Goal: Go to known website: Access a specific website the user already knows

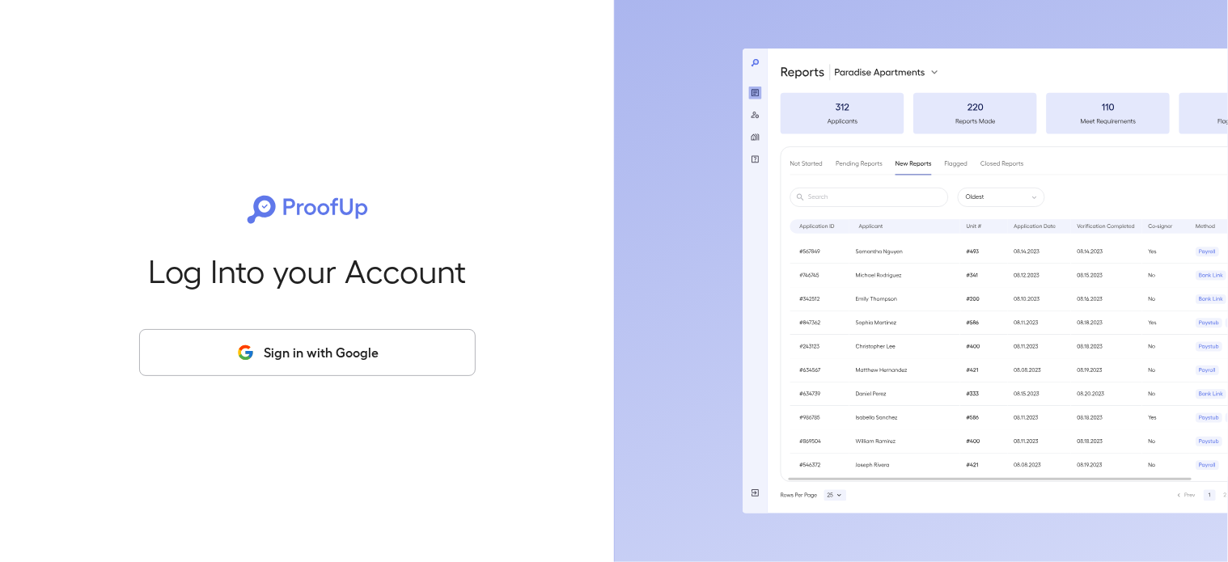
click at [288, 360] on button "Sign in with Google" at bounding box center [307, 352] width 337 height 47
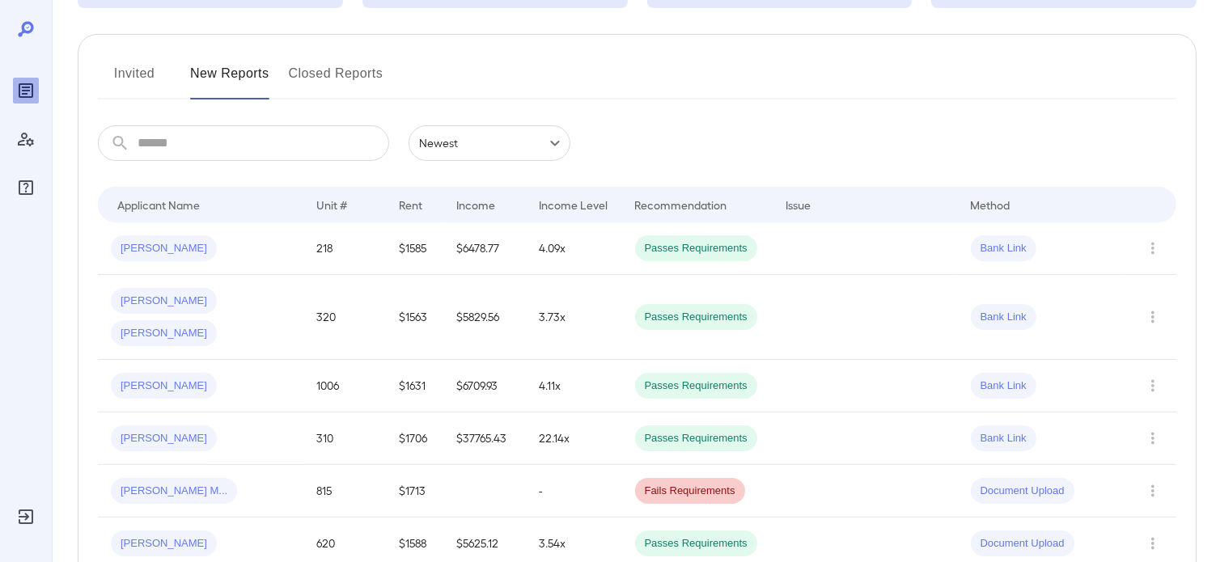
scroll to position [243, 0]
